Goal: Task Accomplishment & Management: Use online tool/utility

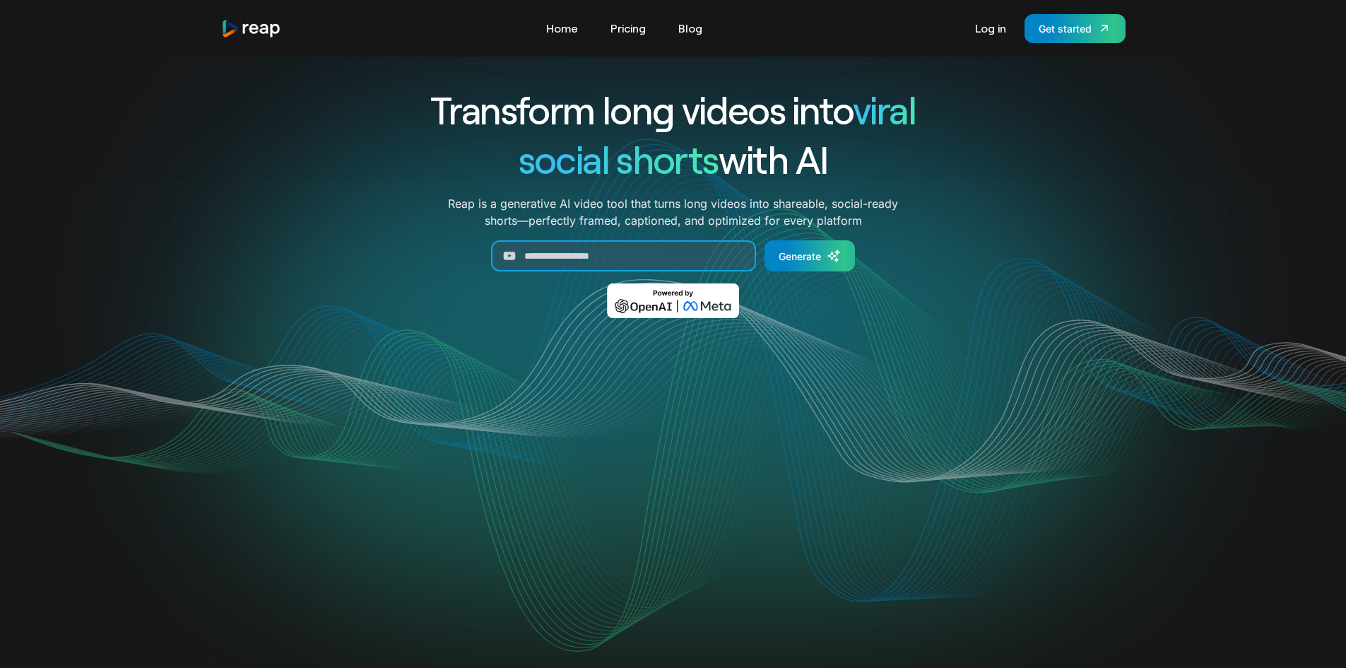
click at [680, 248] on input "Generate Form" at bounding box center [623, 255] width 265 height 31
paste input "**********"
type input "**********"
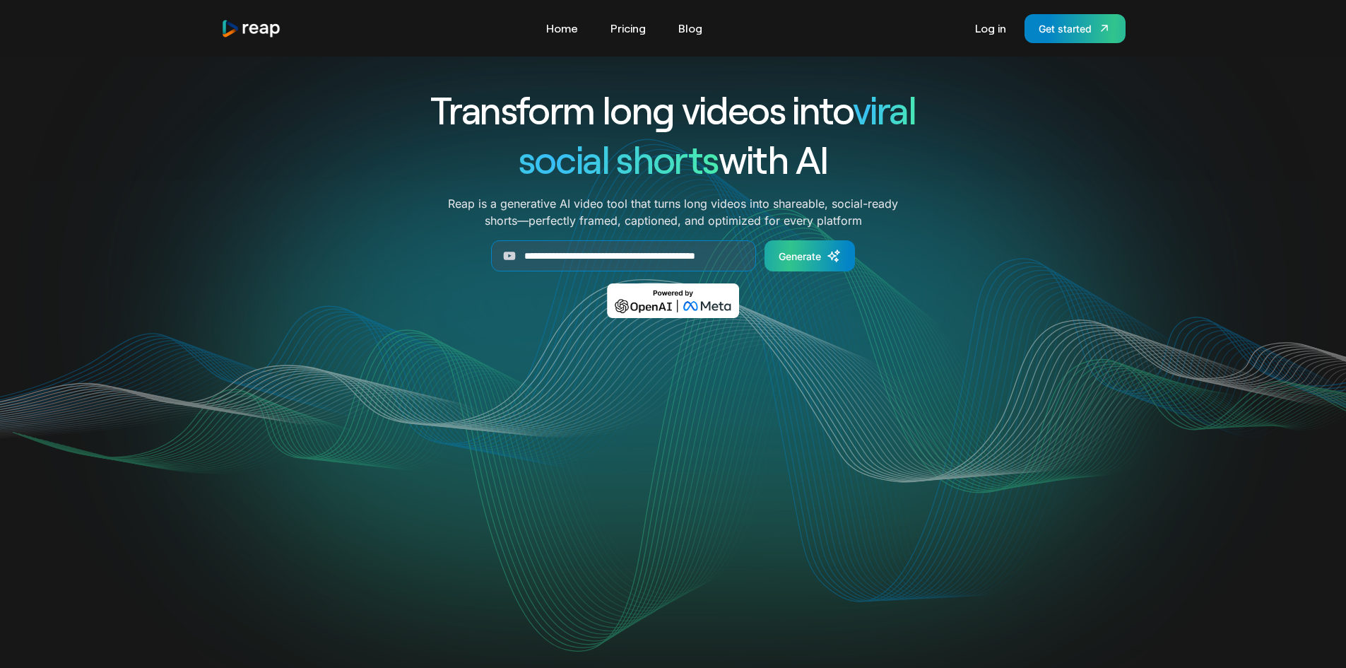
click at [798, 260] on div "Generate" at bounding box center [800, 256] width 42 height 15
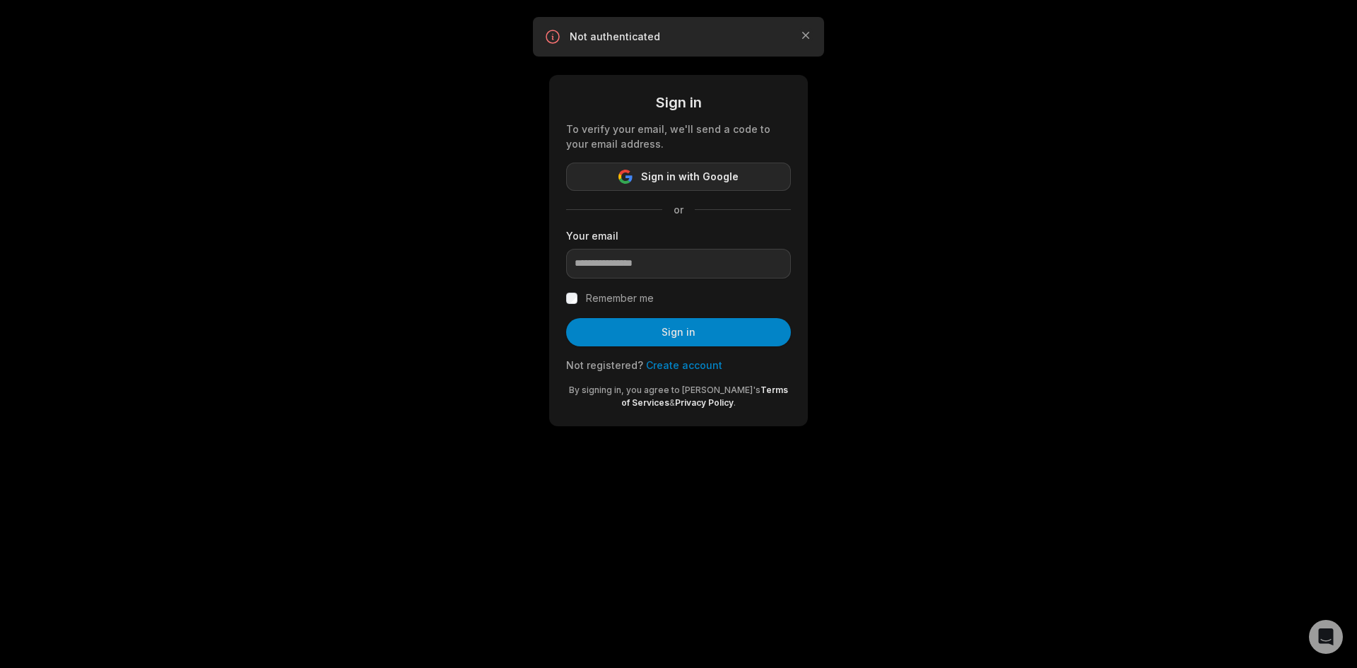
click at [719, 180] on span "Sign in with Google" at bounding box center [690, 176] width 98 height 17
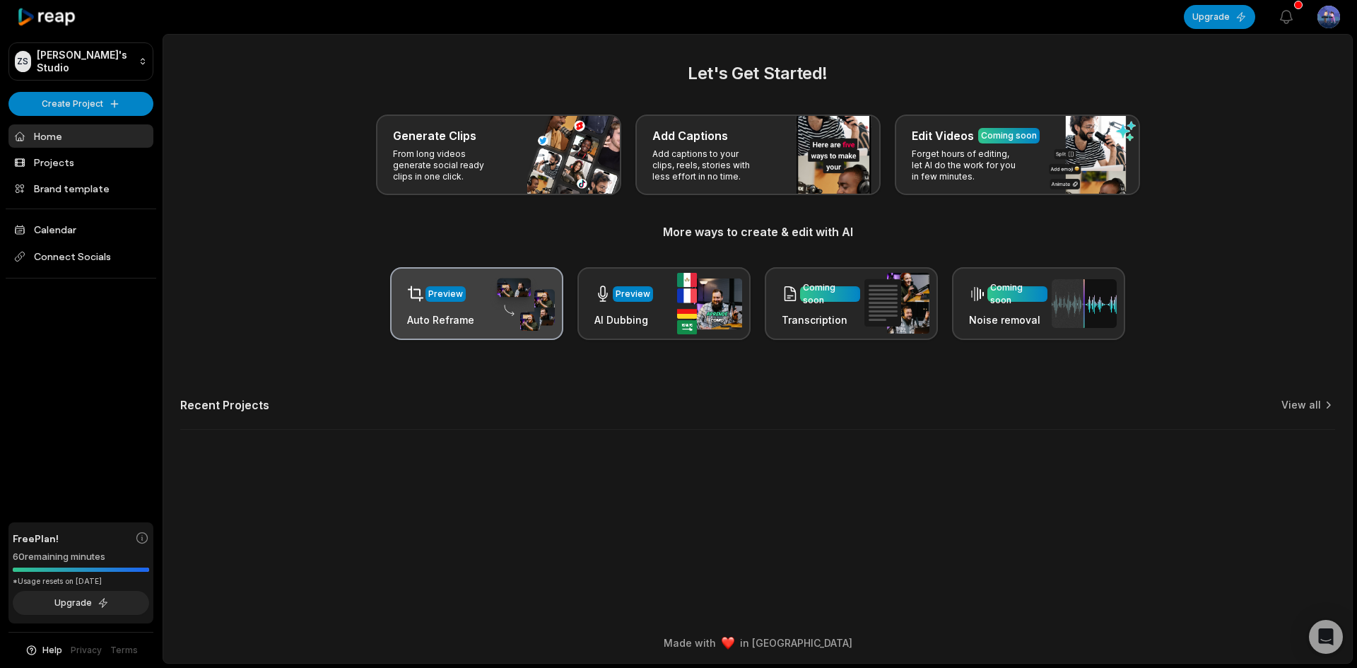
click at [500, 304] on img at bounding box center [522, 303] width 65 height 55
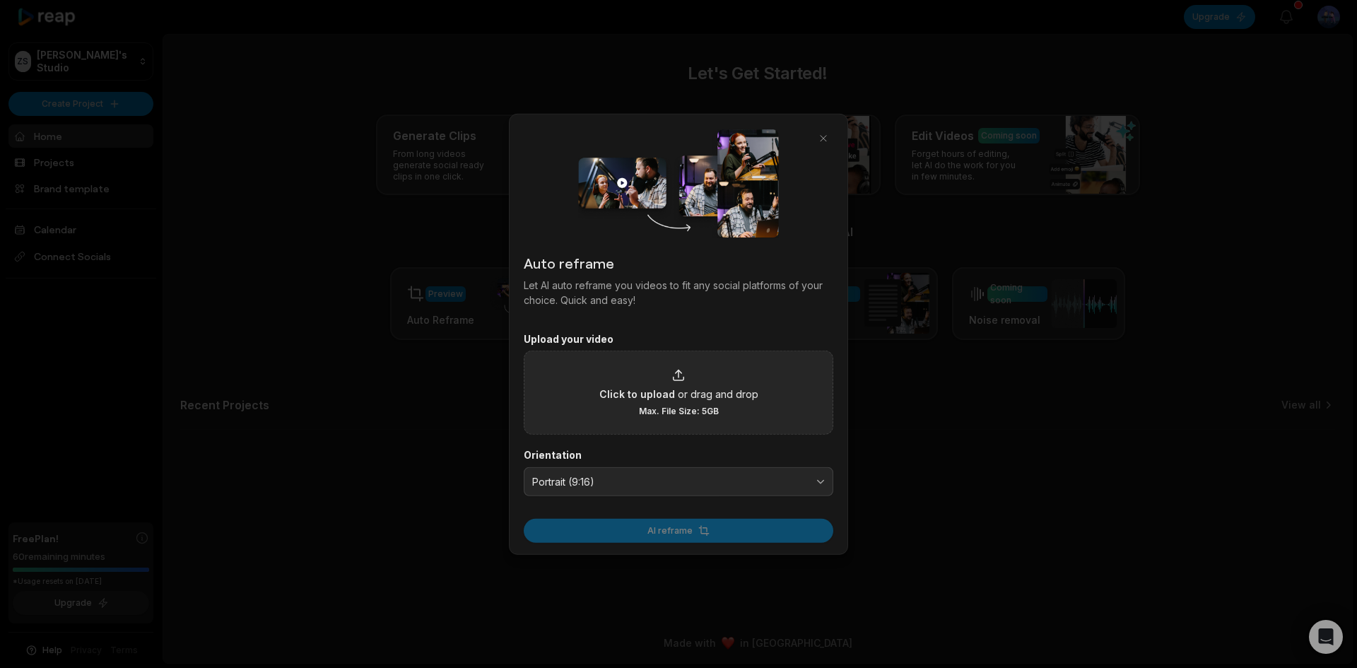
click at [703, 377] on div "Click to upload or drag and drop Max. File Size: 5GB" at bounding box center [678, 392] width 159 height 49
click at [0, 0] on input "Click to upload or drag and drop Max. File Size: 5GB" at bounding box center [0, 0] width 0 height 0
click at [686, 396] on span "or drag and drop" at bounding box center [718, 393] width 81 height 15
click at [0, 0] on input "Click to upload or drag and drop Max. File Size: 5GB" at bounding box center [0, 0] width 0 height 0
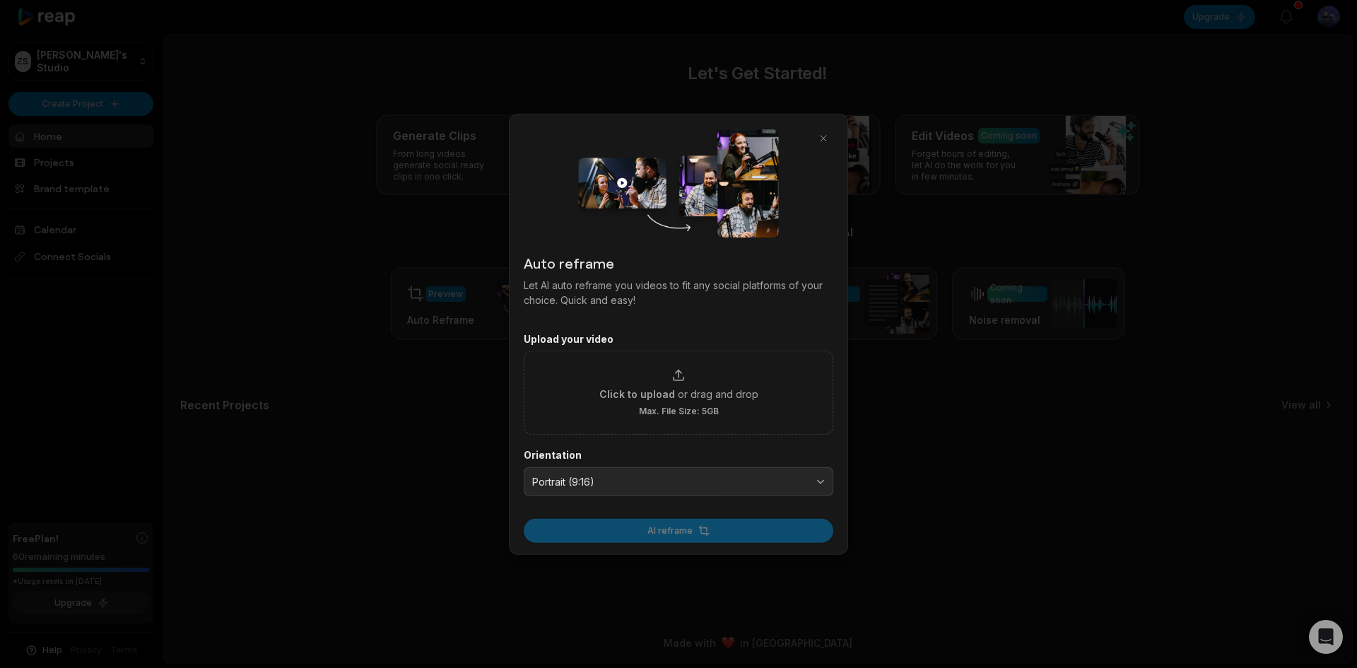
click at [706, 523] on div "AI reframe" at bounding box center [678, 526] width 309 height 33
click at [822, 150] on div at bounding box center [678, 183] width 309 height 110
click at [827, 141] on button "button" at bounding box center [823, 138] width 20 height 20
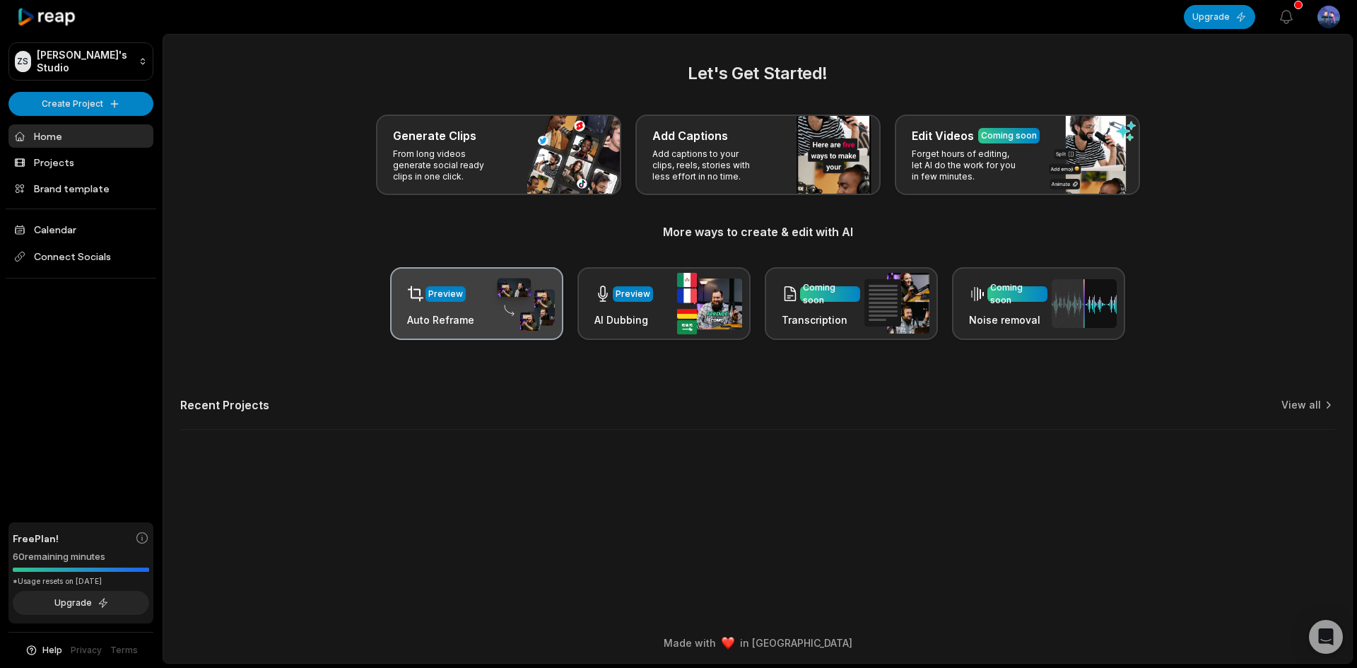
click at [497, 315] on img at bounding box center [522, 303] width 65 height 55
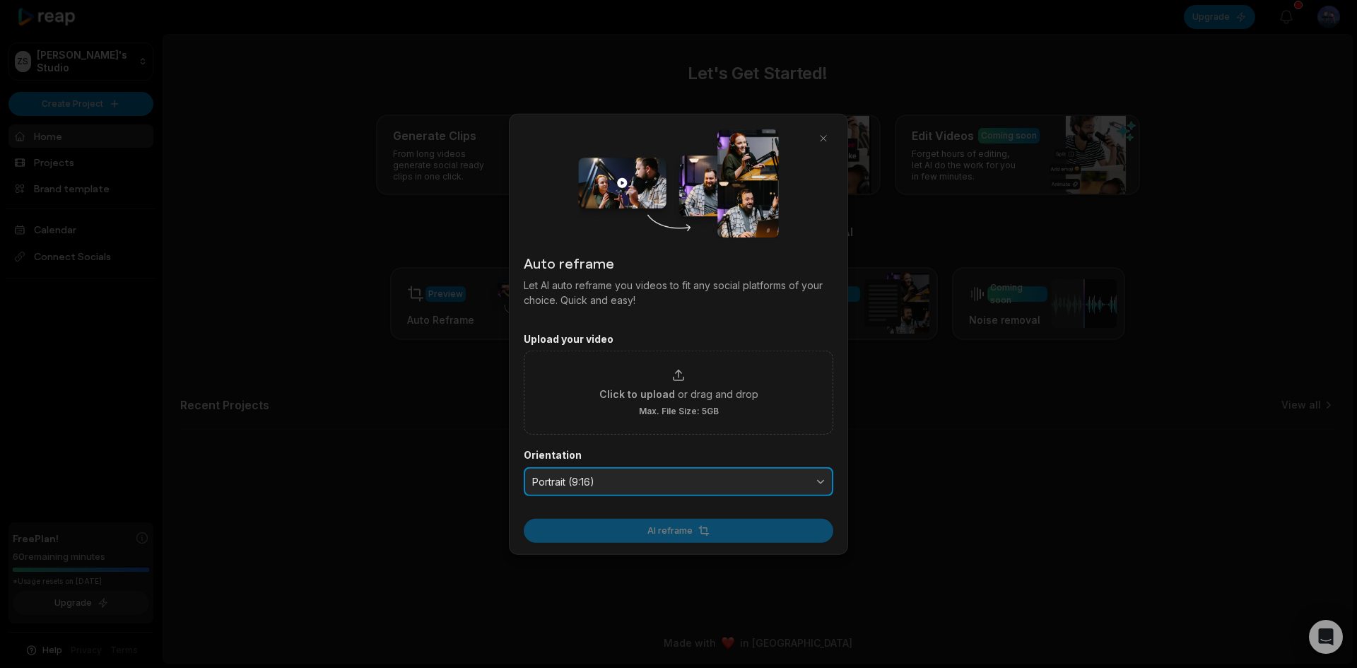
click at [778, 489] on button "Portrait (9:16)" at bounding box center [678, 481] width 309 height 30
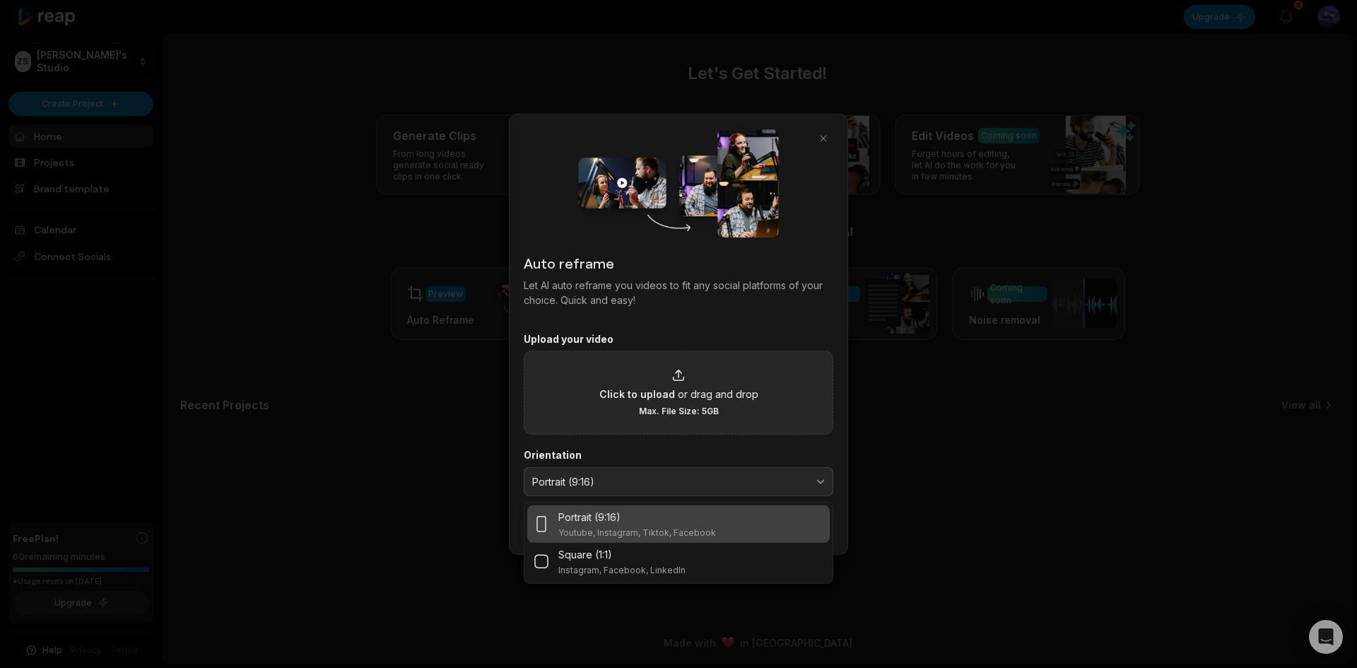
click at [728, 410] on div "Click to upload or drag and drop Max. File Size: 5GB" at bounding box center [678, 392] width 159 height 49
click at [0, 0] on input "Click to upload or drag and drop Max. File Size: 5GB" at bounding box center [0, 0] width 0 height 0
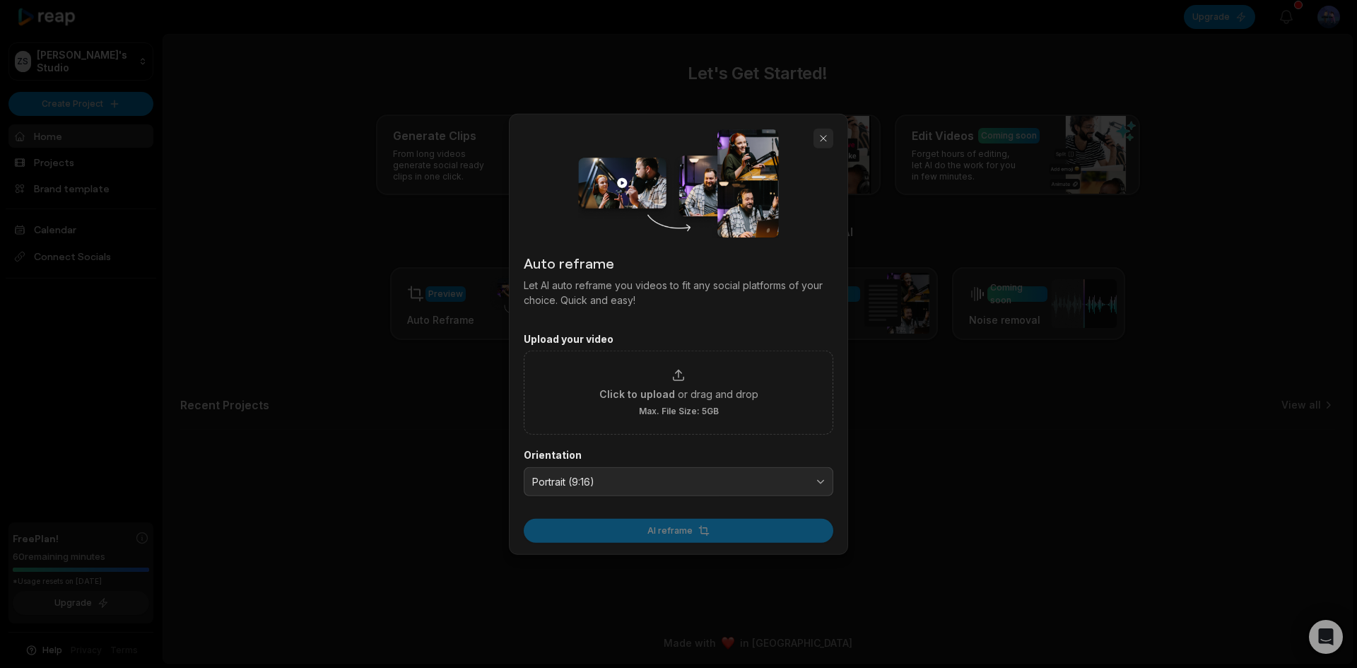
click at [817, 134] on button "button" at bounding box center [823, 138] width 20 height 20
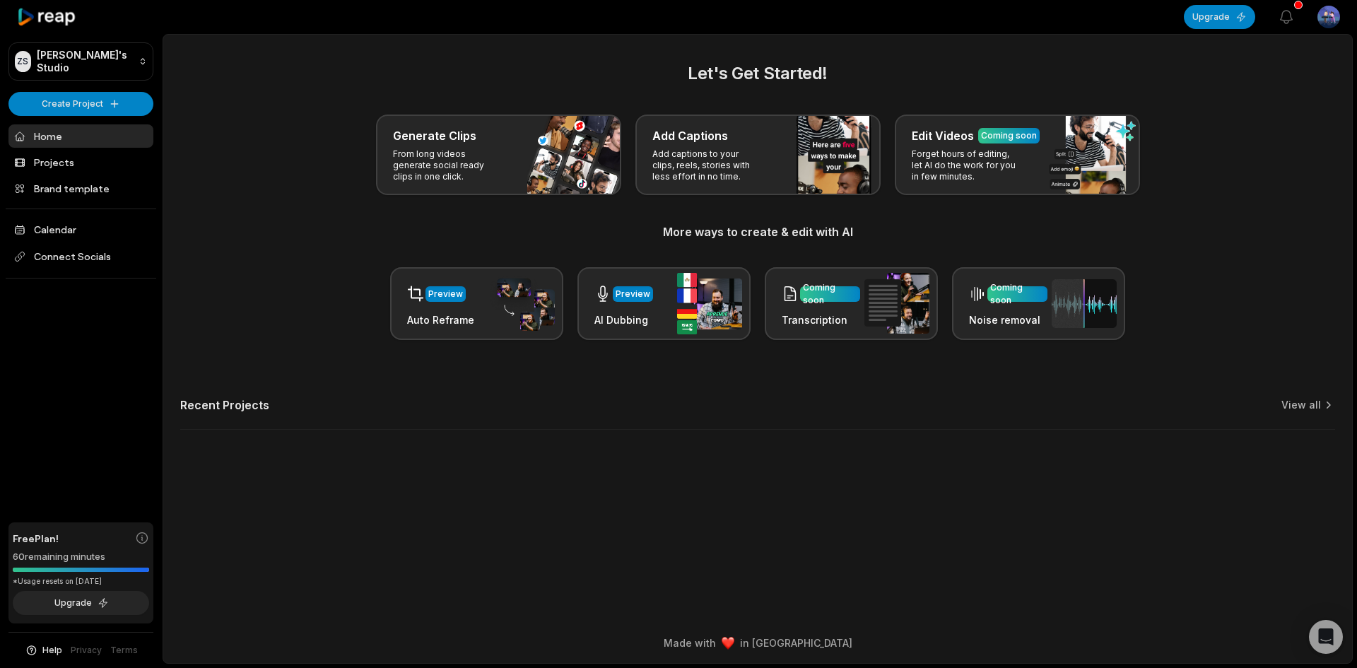
drag, startPoint x: 729, startPoint y: 398, endPoint x: 704, endPoint y: 375, distance: 34.0
click at [724, 396] on div "Let's Get Started! Generate Clips From long videos generate social ready clips …" at bounding box center [757, 254] width 1188 height 386
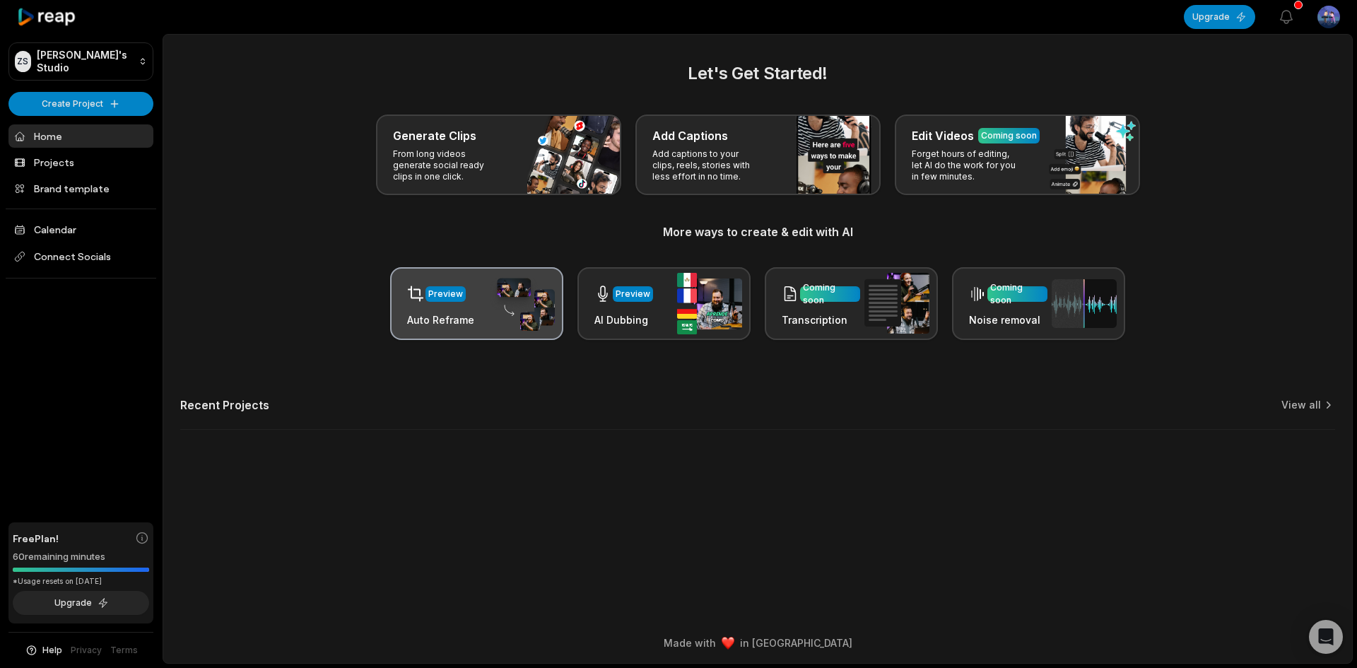
click at [453, 301] on div "Preview" at bounding box center [445, 294] width 40 height 16
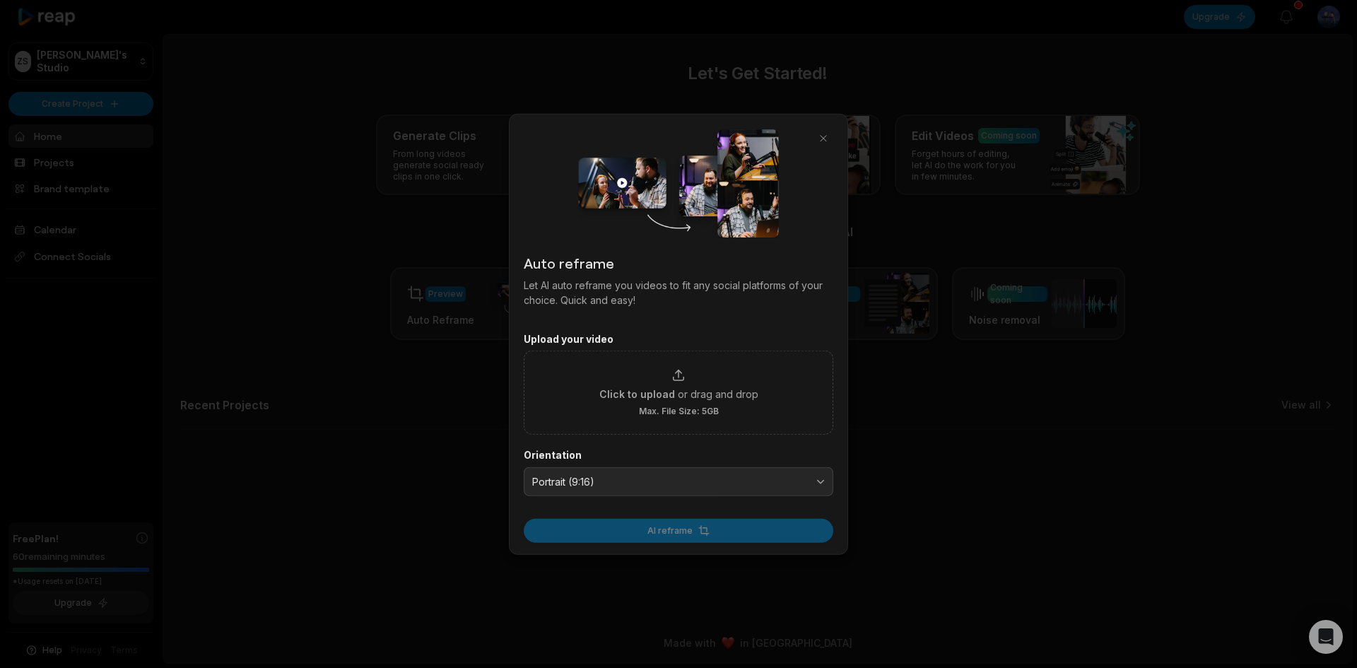
click at [895, 418] on div at bounding box center [678, 334] width 1357 height 668
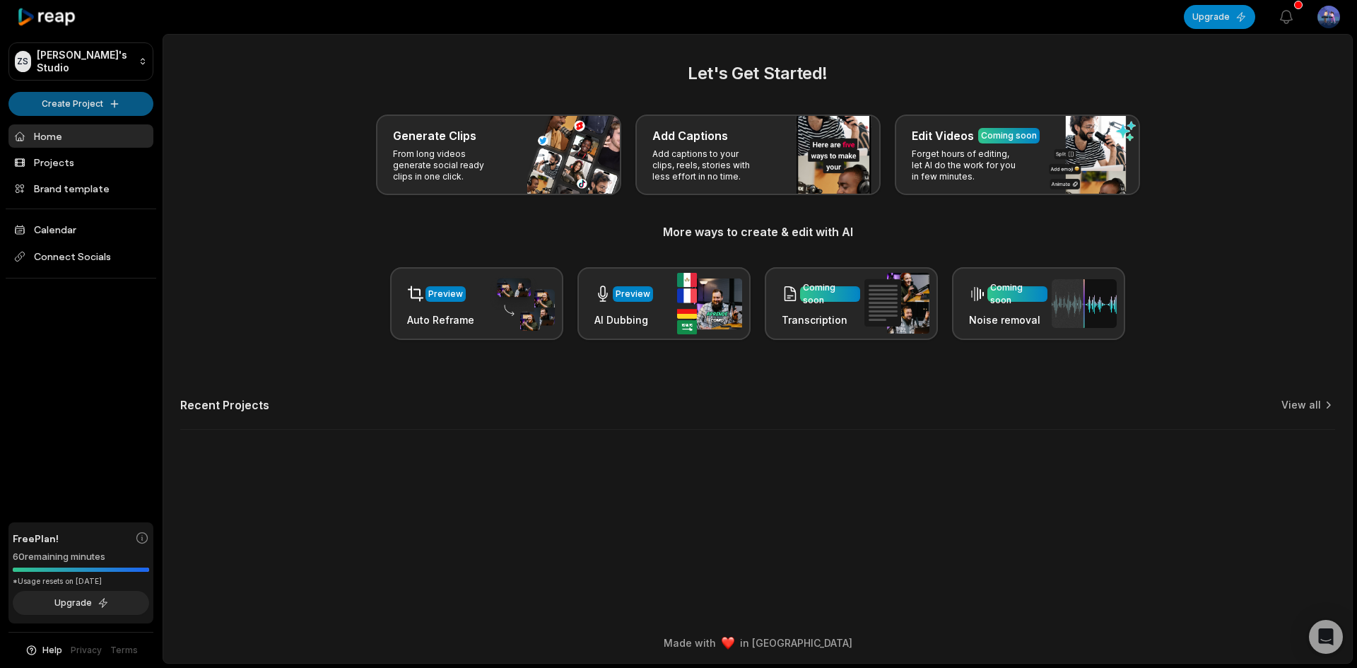
click at [101, 101] on html "ZS Zein's Studio Create Project Home Projects Brand template Calendar Connect S…" at bounding box center [678, 334] width 1357 height 668
click at [117, 132] on link "Create Clips" at bounding box center [81, 132] width 138 height 23
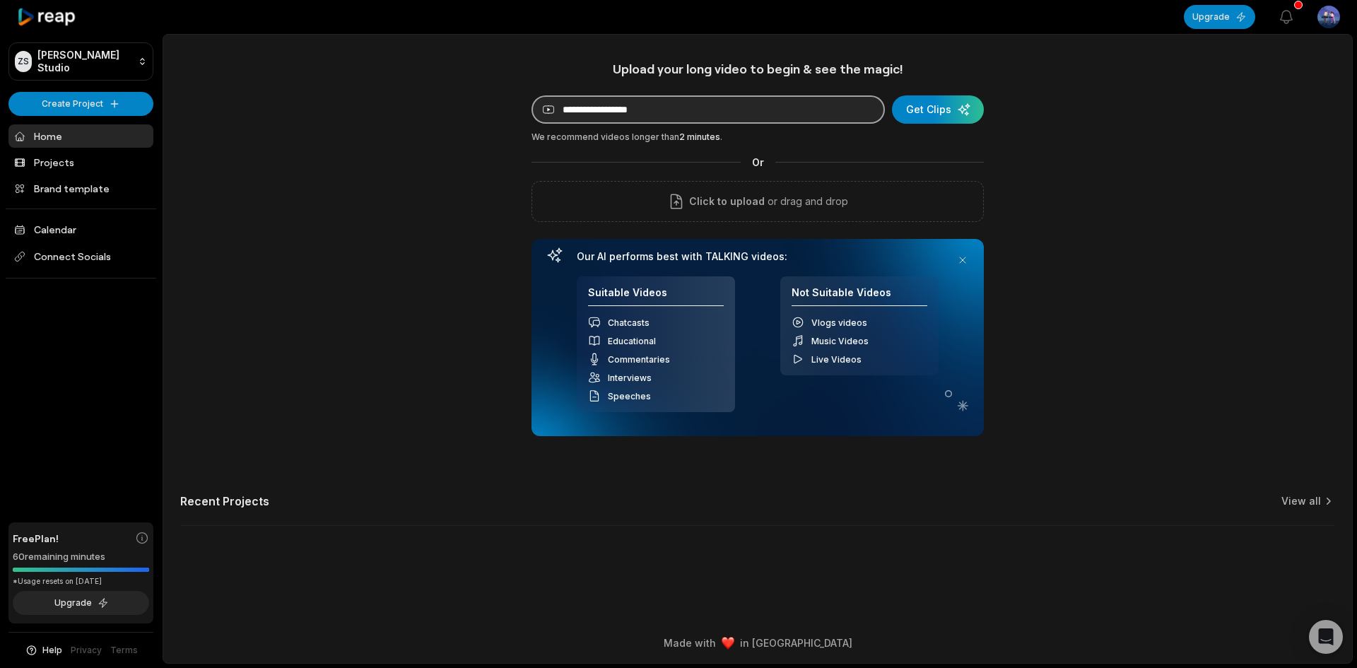
click at [732, 107] on input at bounding box center [707, 109] width 353 height 28
paste input "**********"
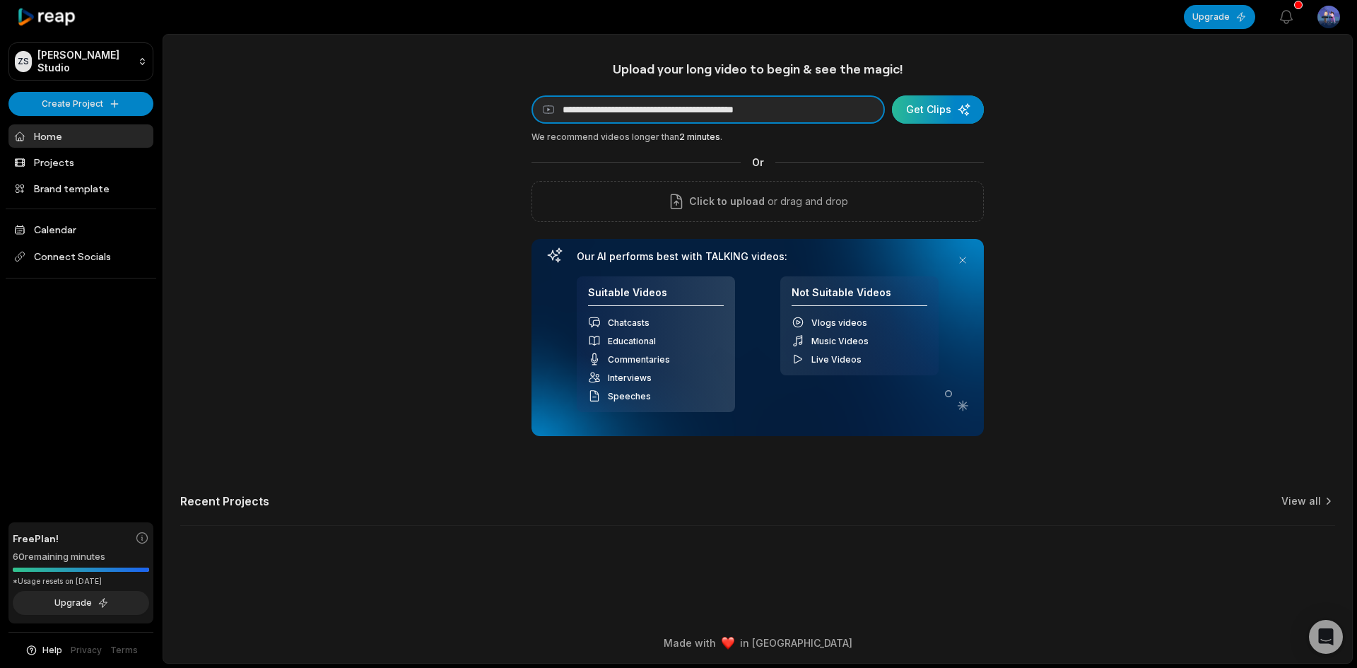
type input "**********"
click at [952, 110] on div "submit" at bounding box center [938, 109] width 92 height 28
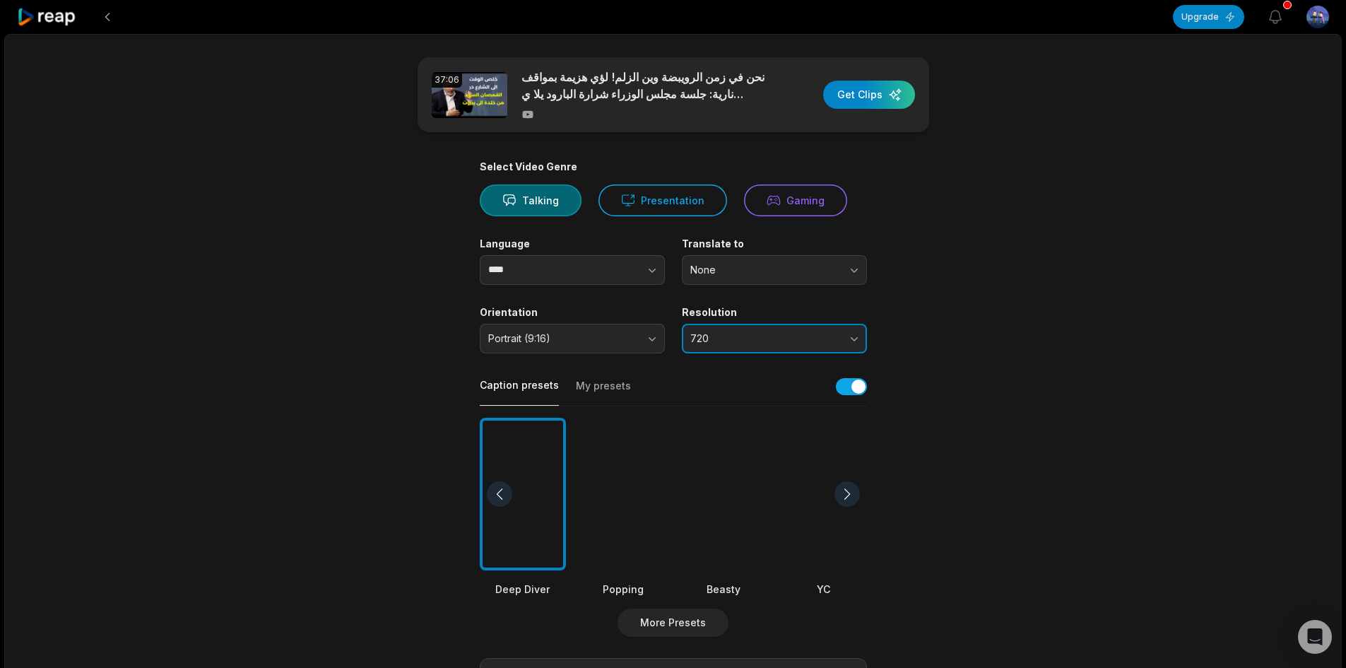
click at [769, 342] on span "720" at bounding box center [764, 338] width 148 height 13
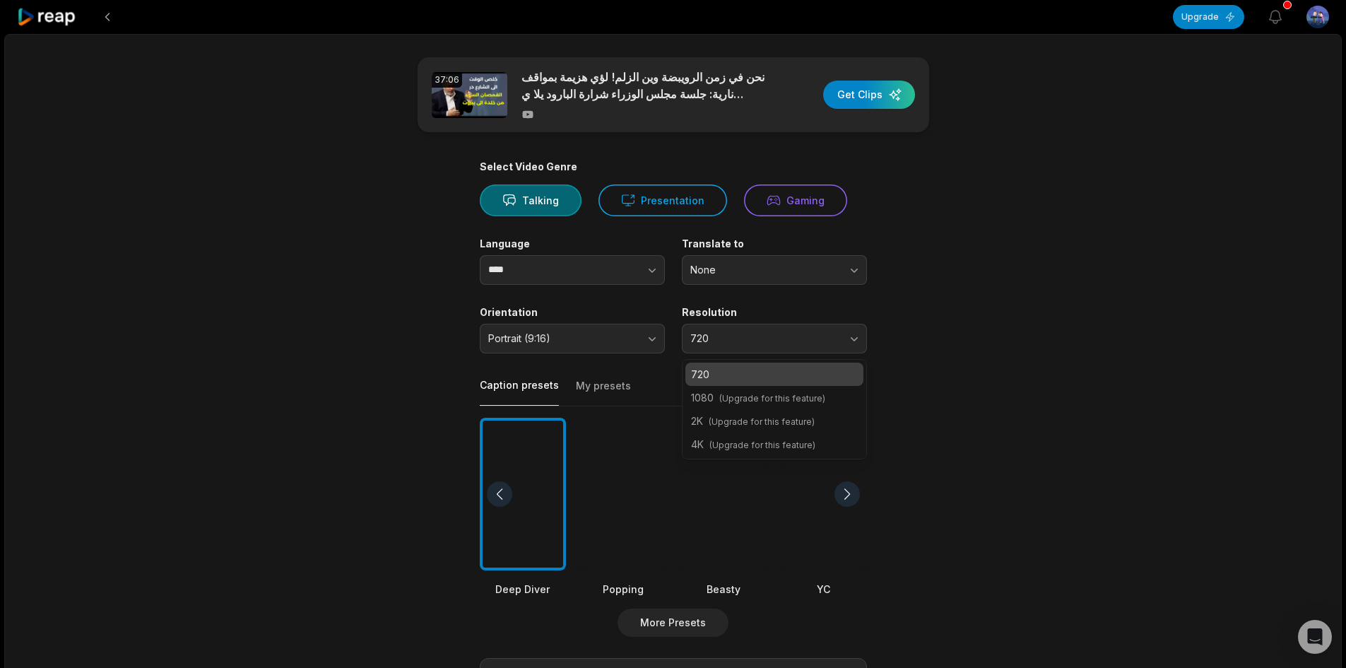
click at [942, 365] on main "37:06 نحن في زمن الرويبضة وين الزلم! لؤي هزيمة بمواقف نارية: جلسة مجلس الوزراء …" at bounding box center [673, 489] width 684 height 865
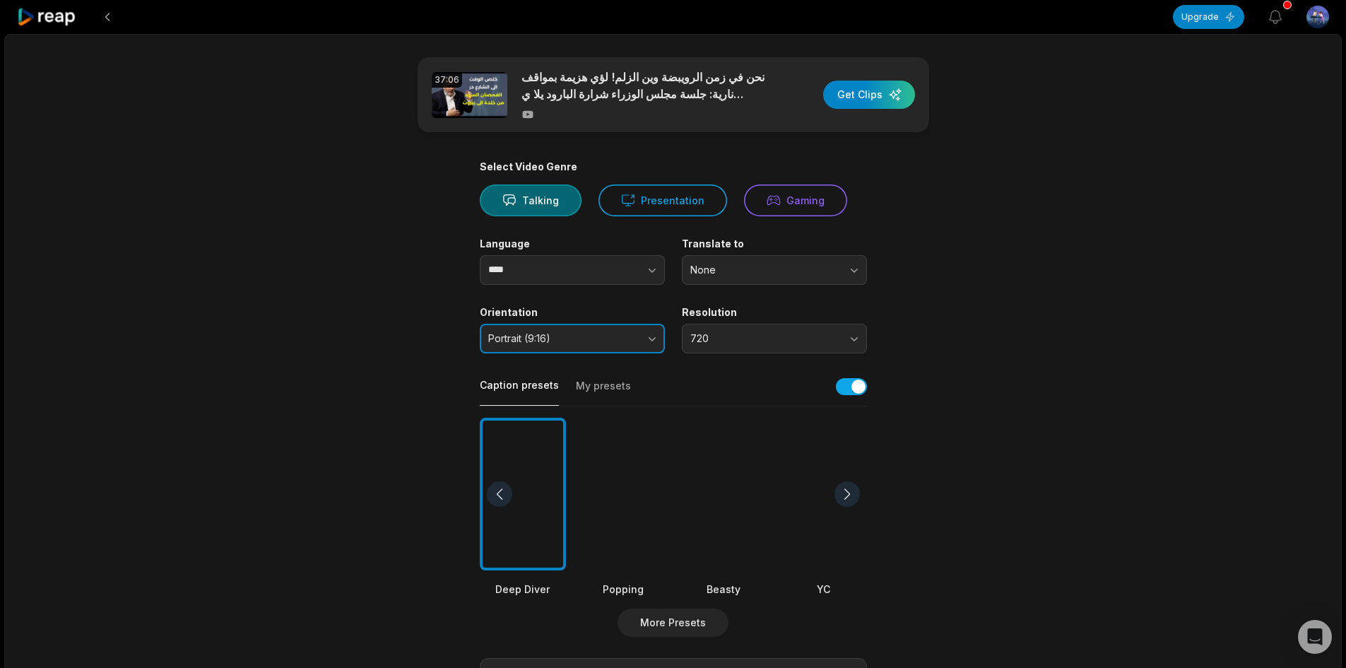
click at [605, 330] on button "Portrait (9:16)" at bounding box center [572, 339] width 185 height 30
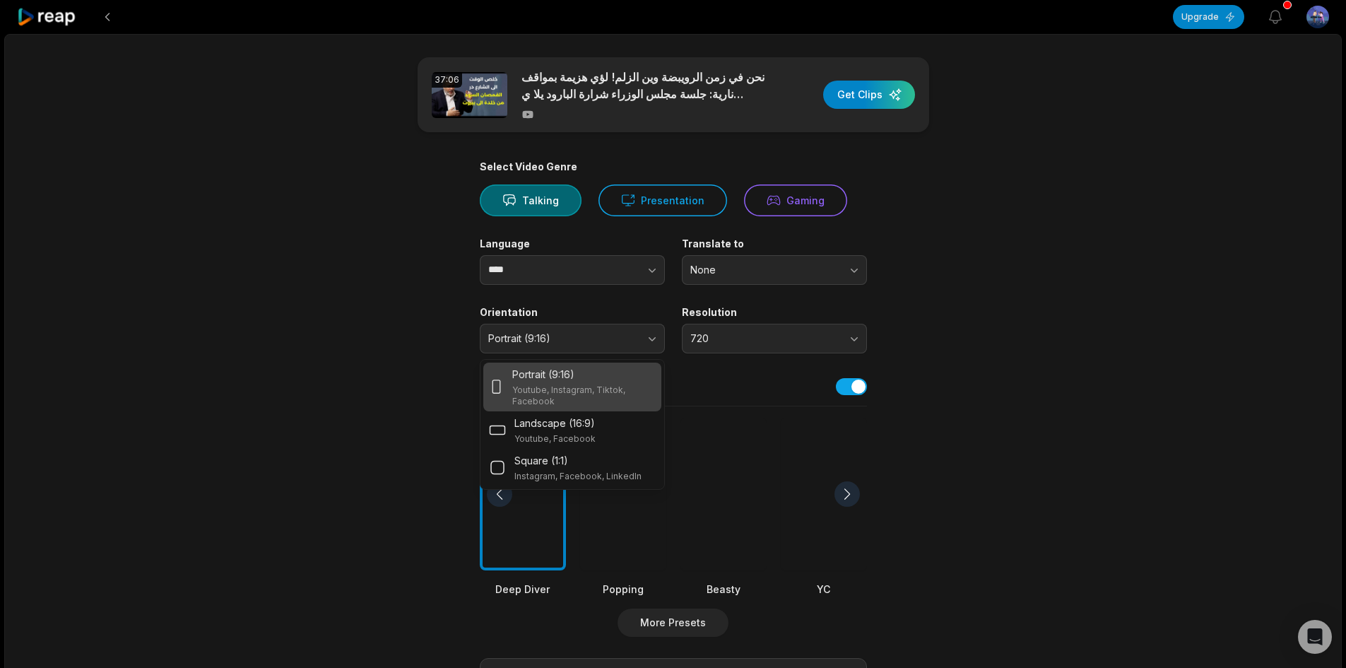
click at [604, 287] on div "Select Video Genre Talking Presentation Gaming Language **** Translate to None …" at bounding box center [673, 541] width 387 height 762
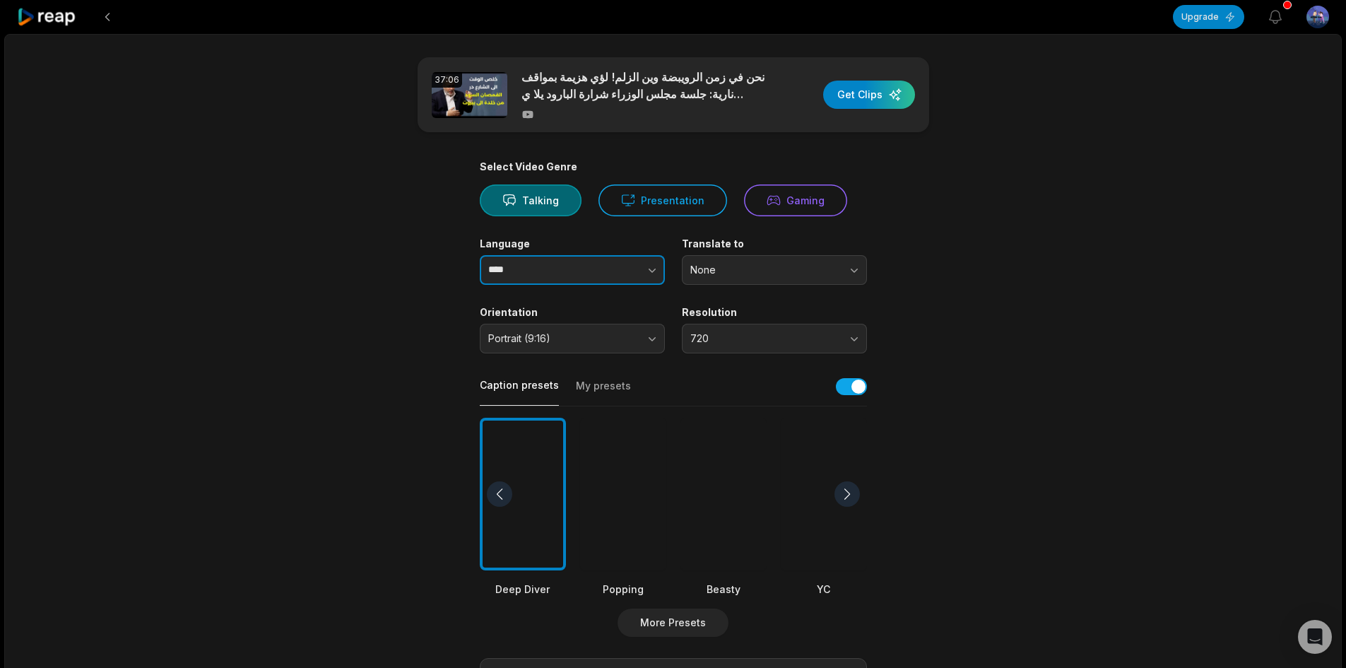
click at [583, 266] on input "****" at bounding box center [572, 270] width 185 height 30
click at [644, 259] on button "button" at bounding box center [624, 270] width 81 height 30
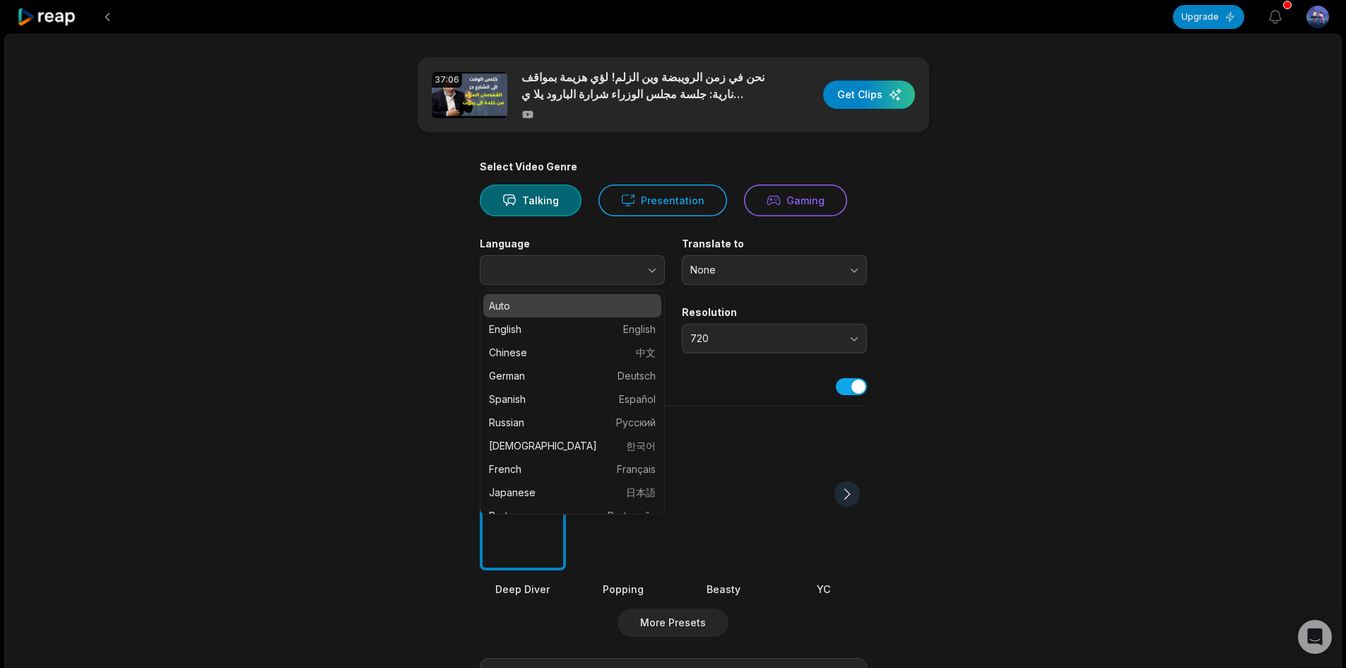
type input "****"
click at [636, 243] on label "Language" at bounding box center [572, 243] width 185 height 13
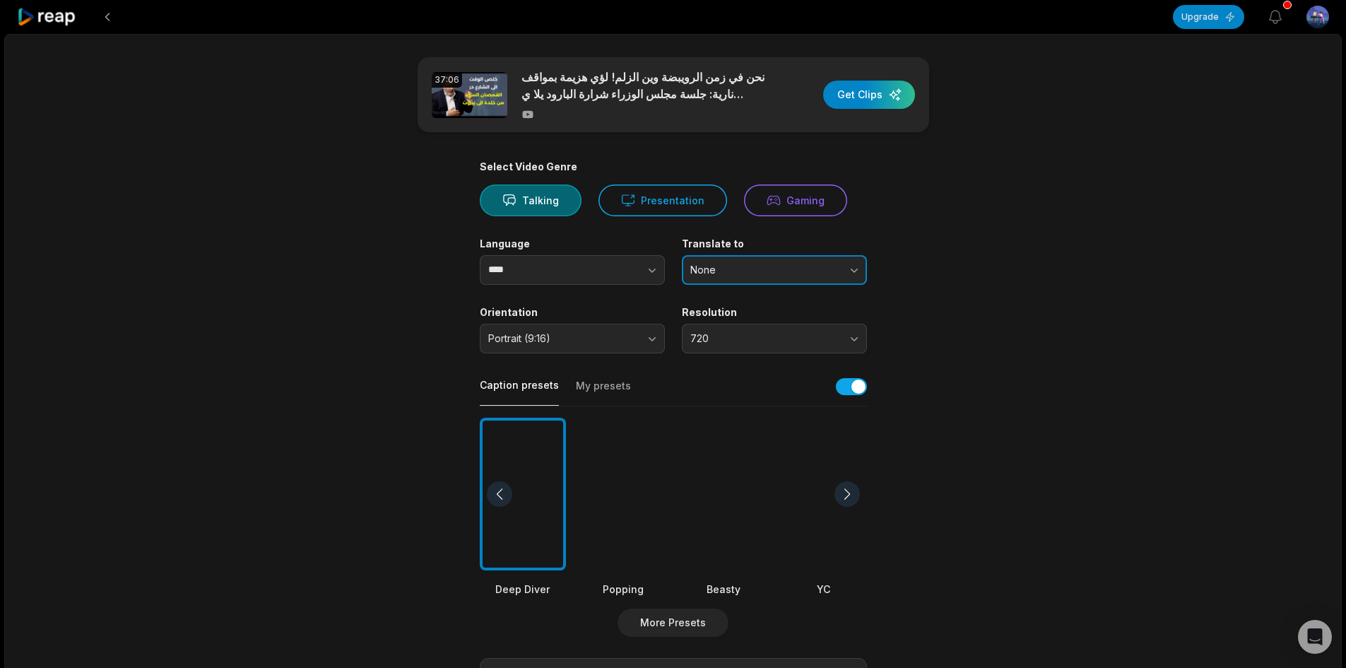
click at [772, 267] on span "None" at bounding box center [764, 270] width 148 height 13
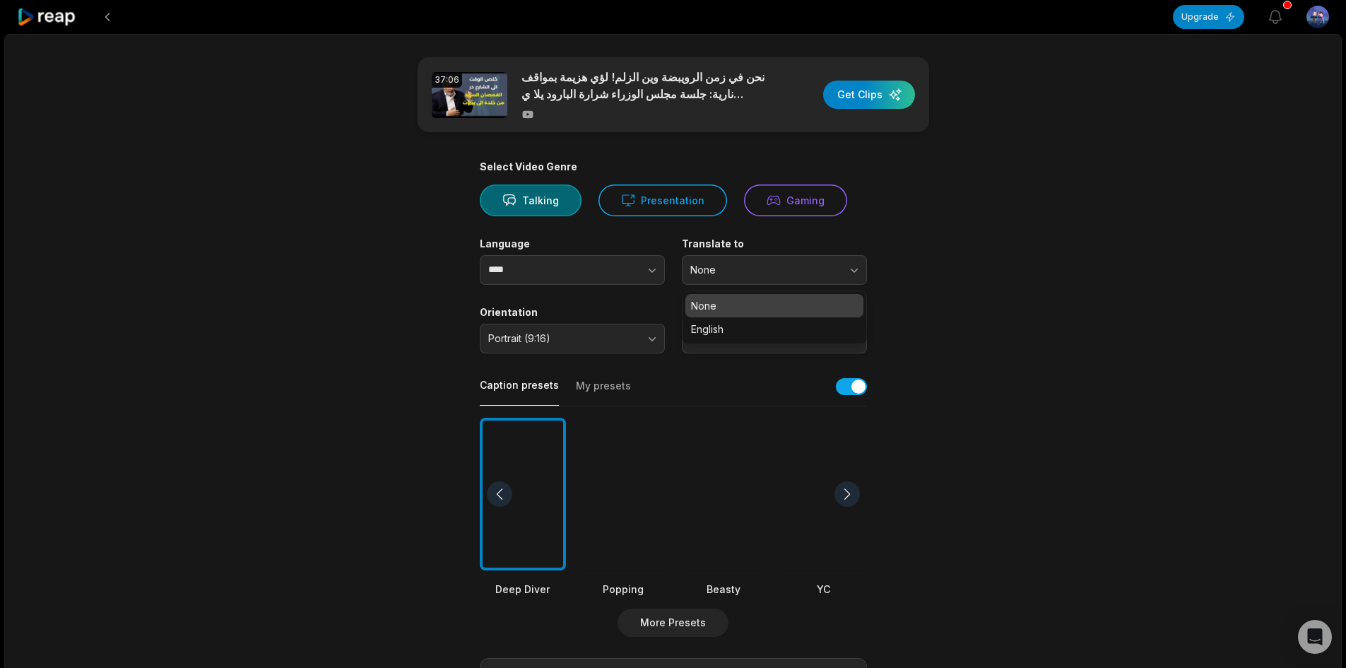
click at [914, 280] on main "37:06 نحن في زمن الرويبضة وين الزلم! لؤي هزيمة بمواقف نارية: جلسة مجلس الوزراء …" at bounding box center [673, 489] width 684 height 865
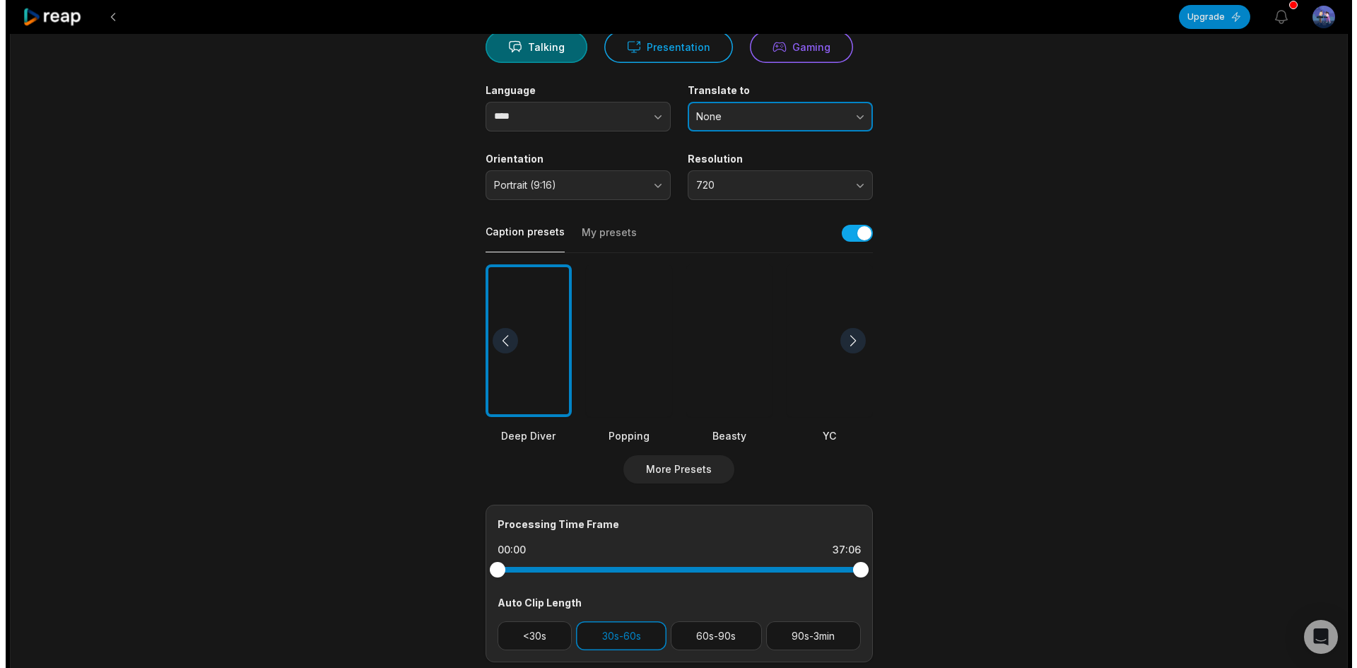
scroll to position [145, 0]
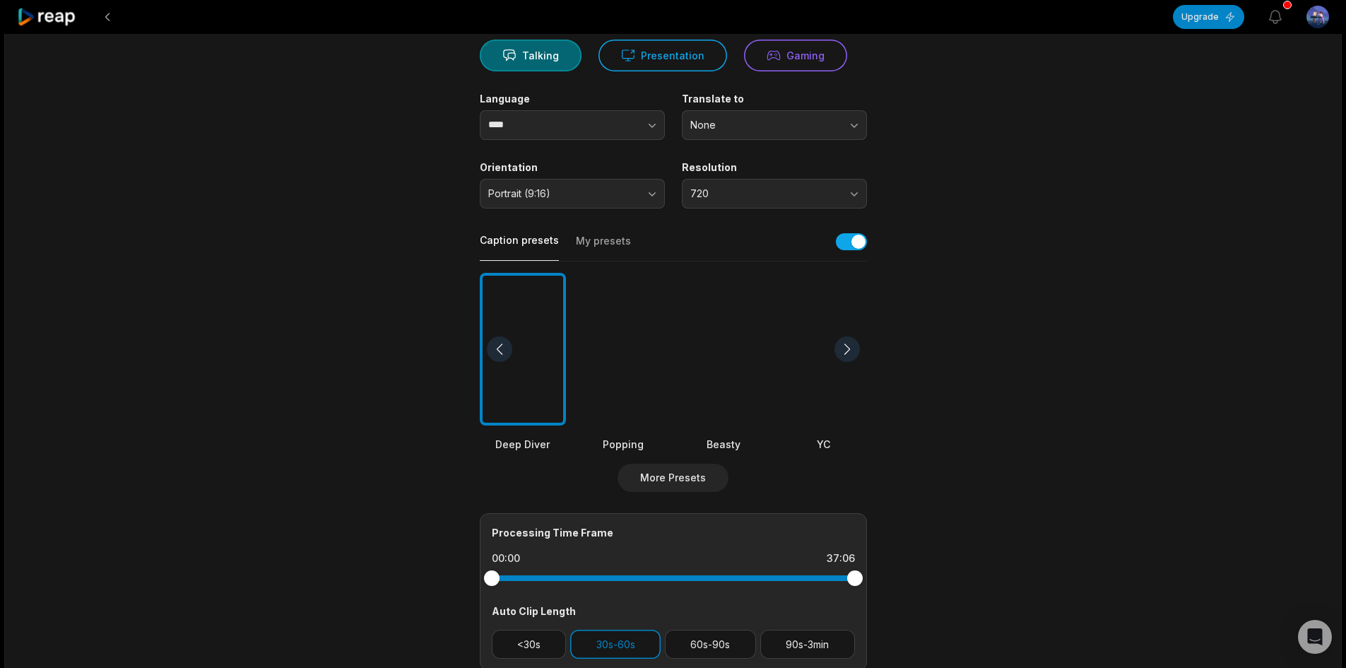
click at [634, 380] on div at bounding box center [623, 349] width 86 height 153
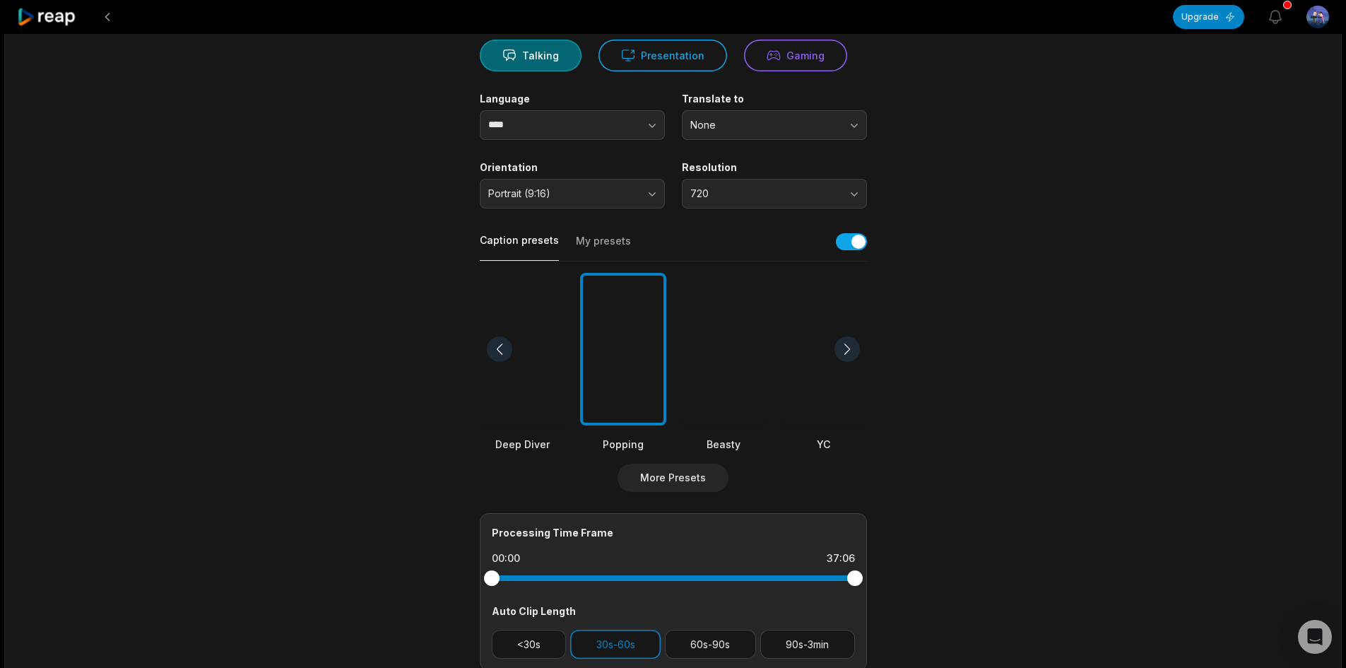
click at [839, 350] on div at bounding box center [846, 348] width 25 height 25
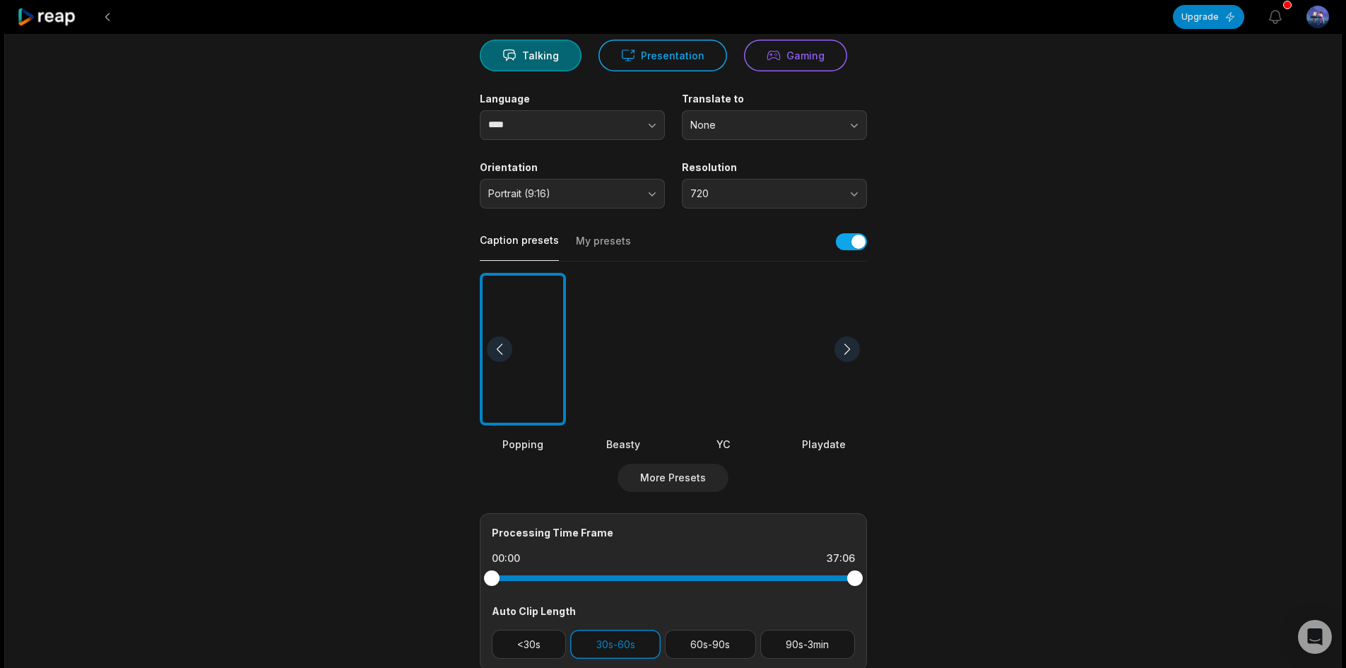
click at [739, 353] on div at bounding box center [723, 349] width 86 height 153
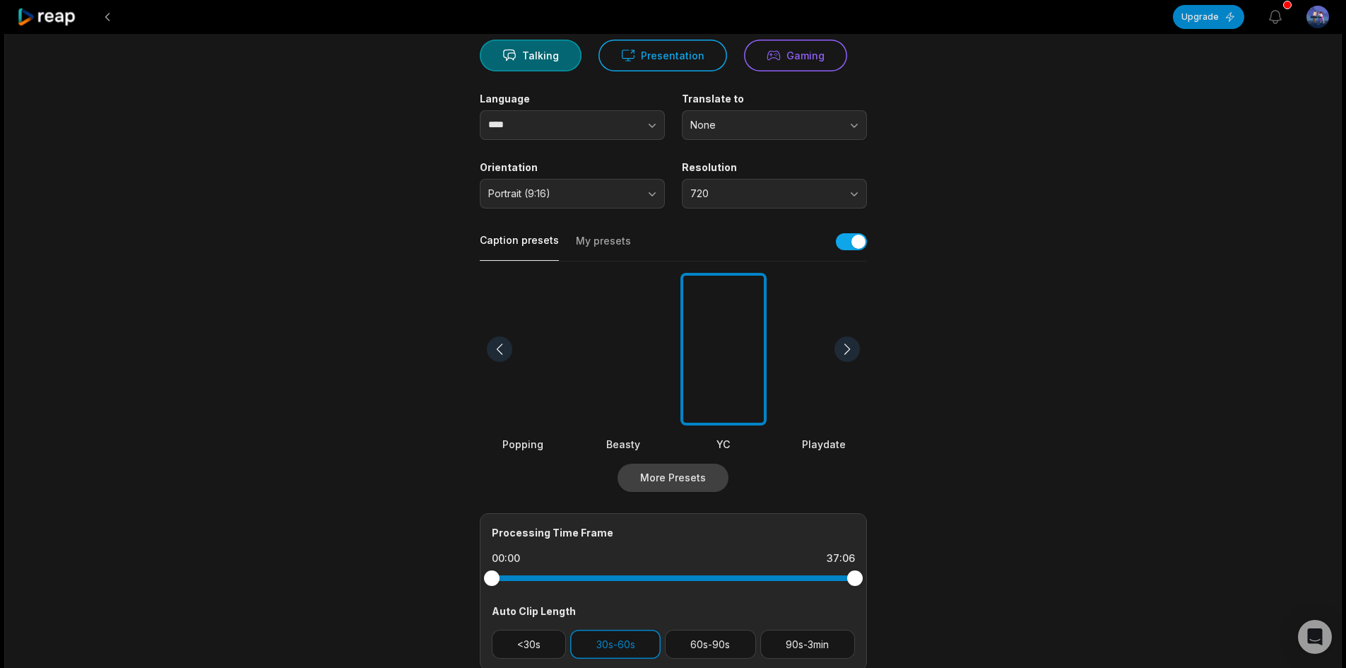
click at [712, 478] on button "More Presets" at bounding box center [673, 477] width 111 height 28
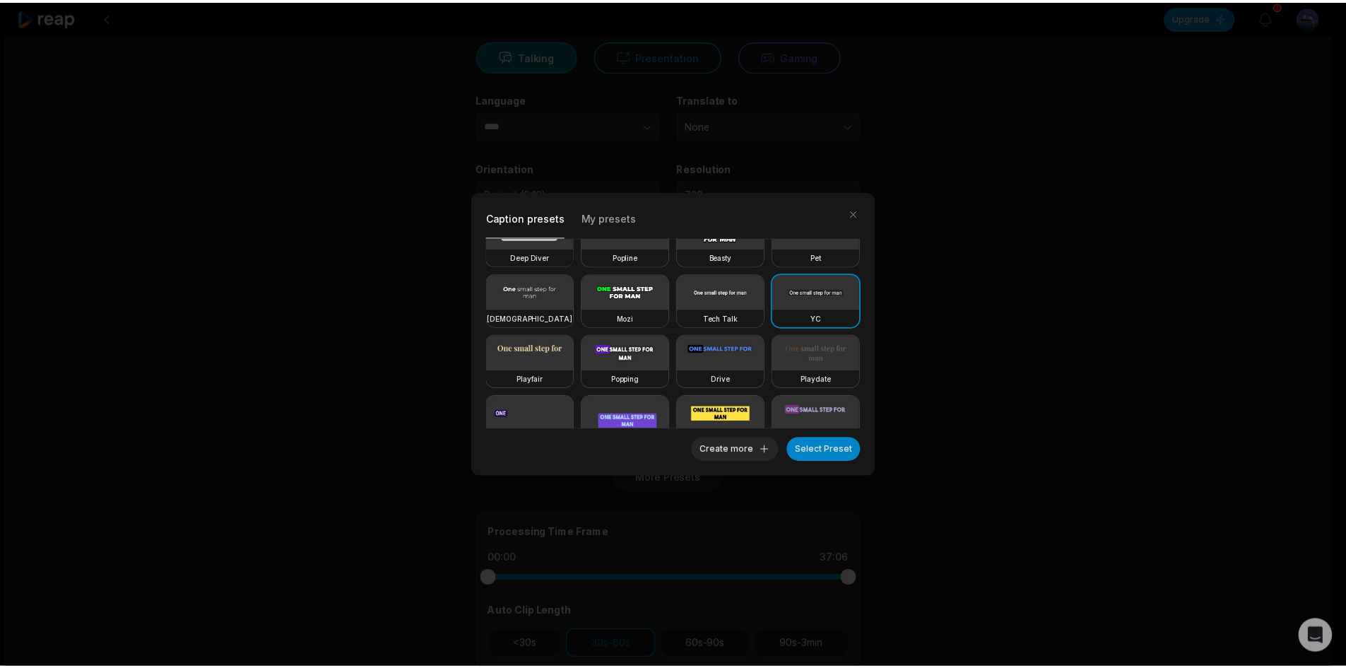
scroll to position [0, 0]
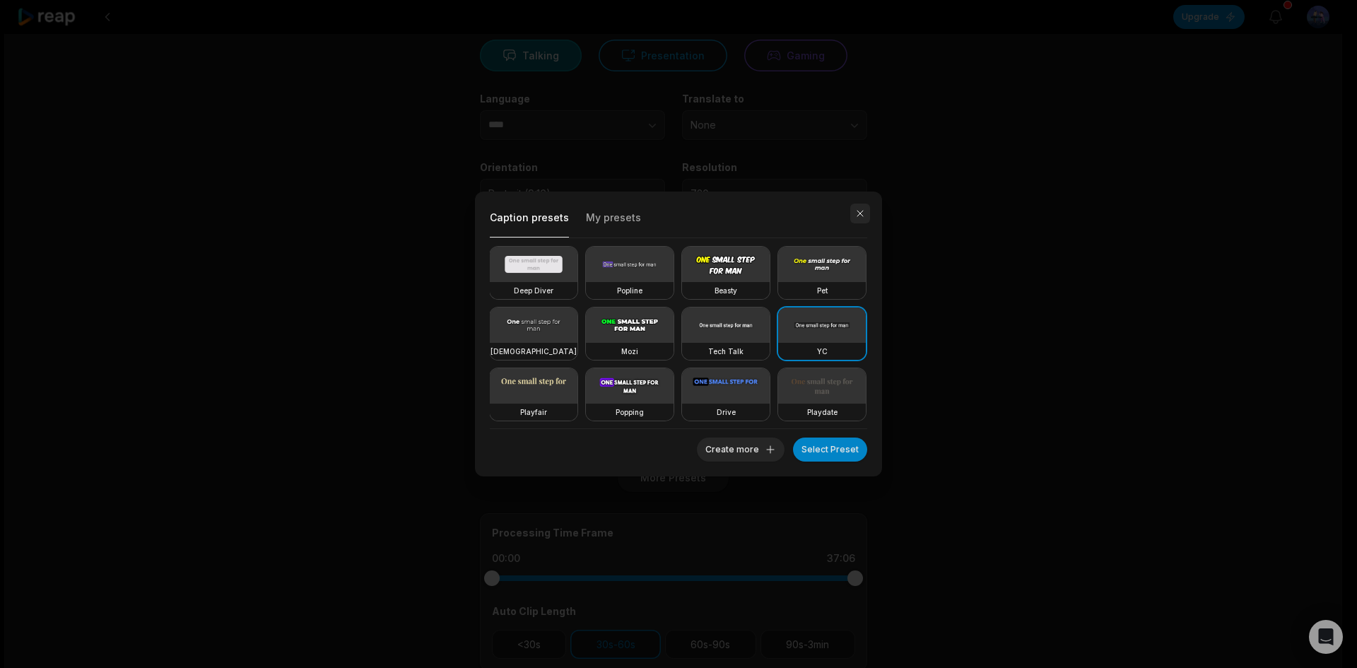
click at [861, 208] on button "button" at bounding box center [860, 213] width 20 height 20
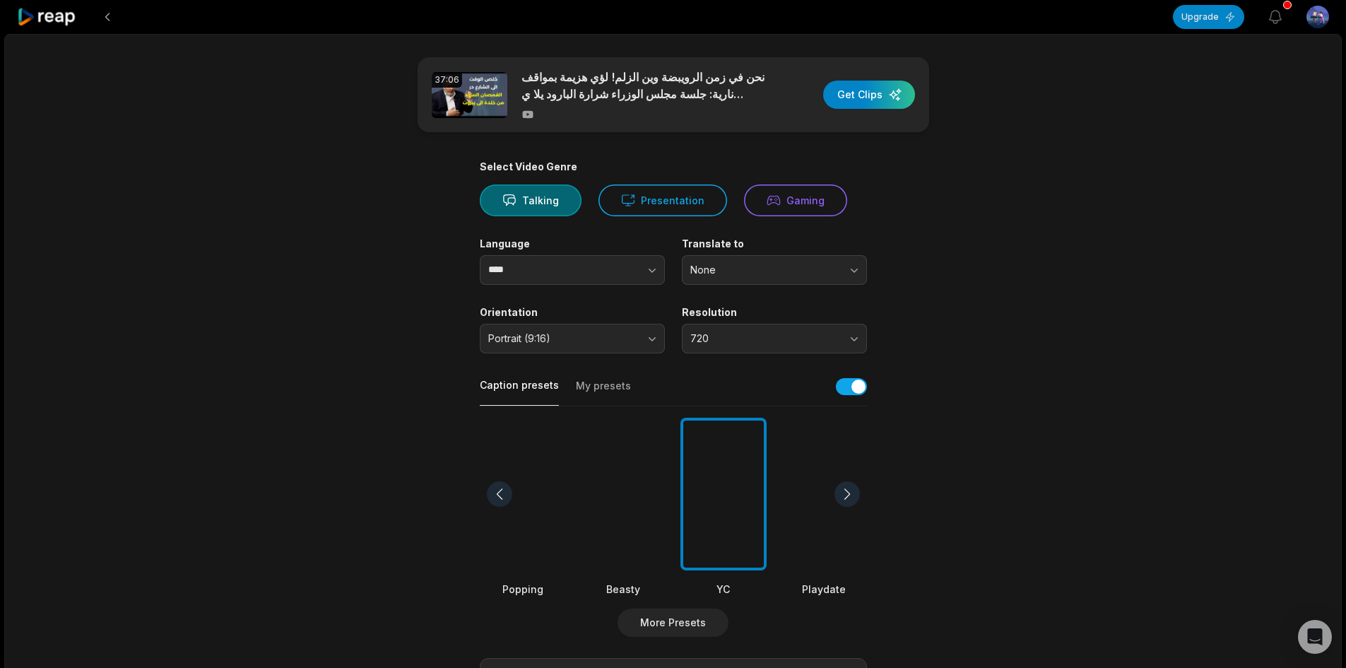
click at [620, 380] on button "My presets" at bounding box center [603, 392] width 55 height 27
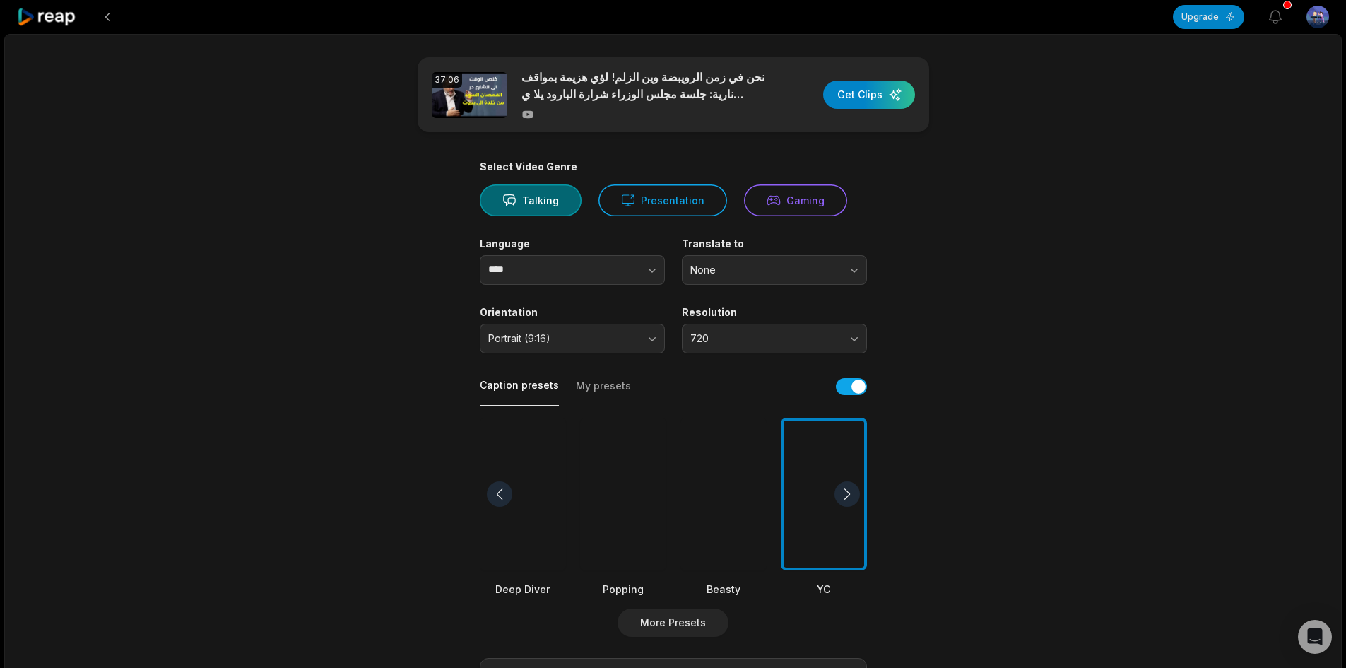
click at [545, 383] on button "Caption presets" at bounding box center [519, 392] width 79 height 28
click at [874, 97] on div "button" at bounding box center [869, 95] width 92 height 28
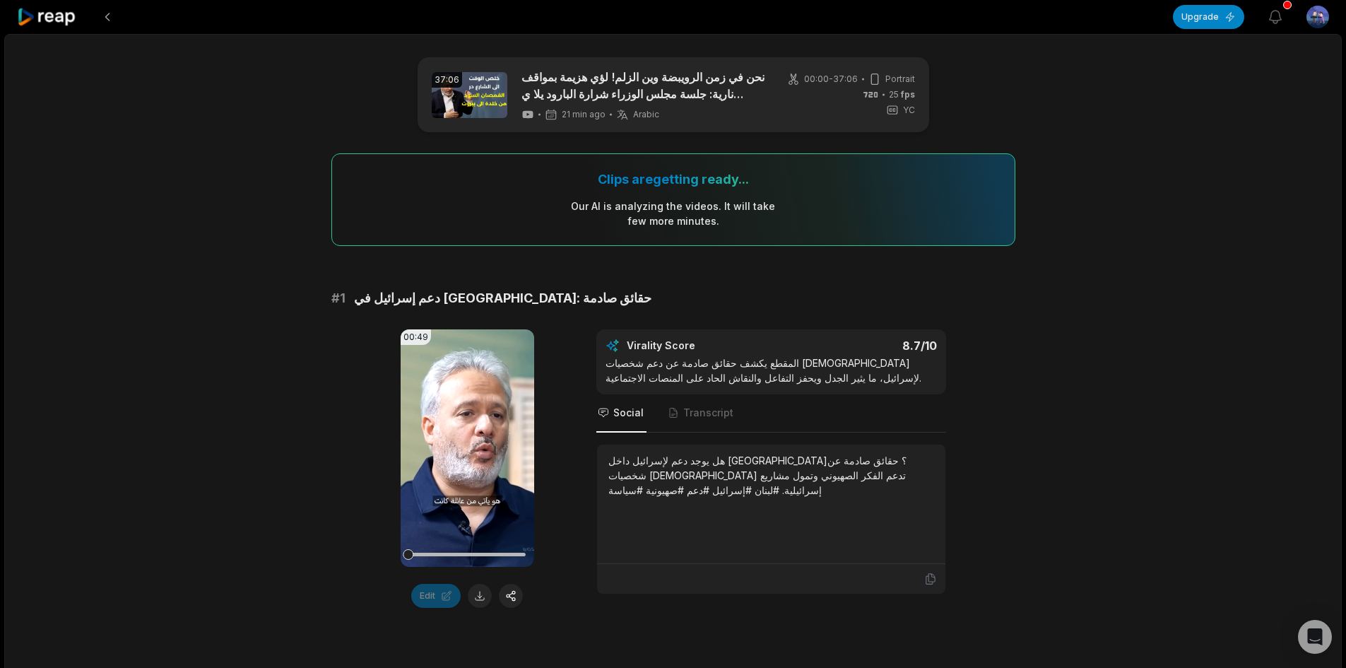
click at [439, 492] on video "Your browser does not support mp4 format." at bounding box center [468, 447] width 134 height 237
click at [439, 494] on video "Your browser does not support mp4 format." at bounding box center [468, 447] width 134 height 237
drag, startPoint x: 81, startPoint y: 243, endPoint x: 87, endPoint y: 249, distance: 8.0
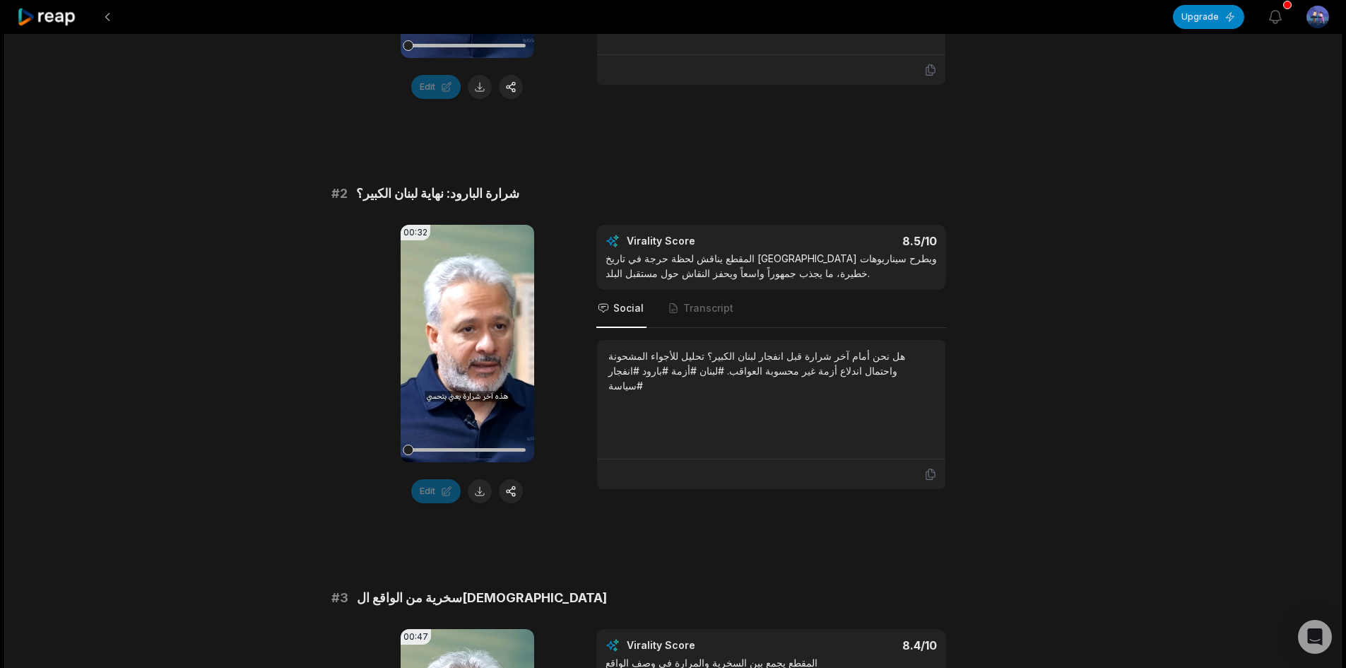
scroll to position [495, 0]
